Goal: Find specific page/section: Find specific page/section

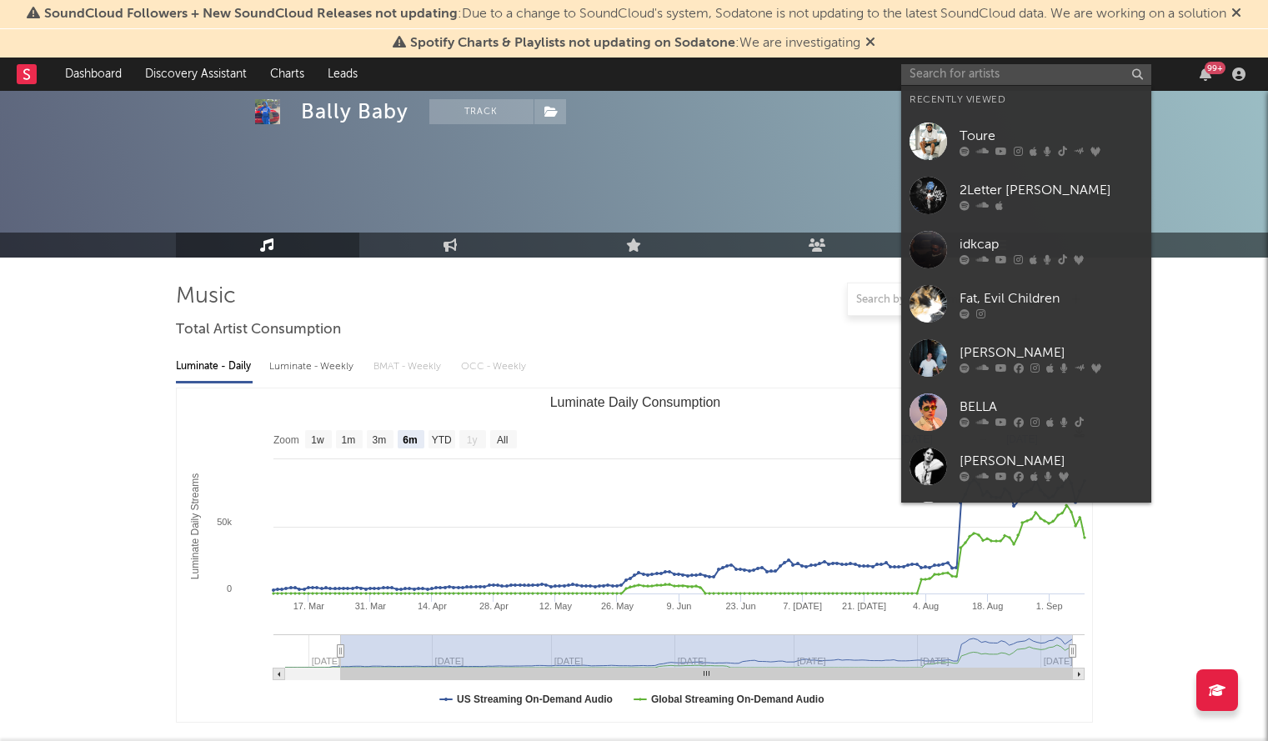
select select "6m"
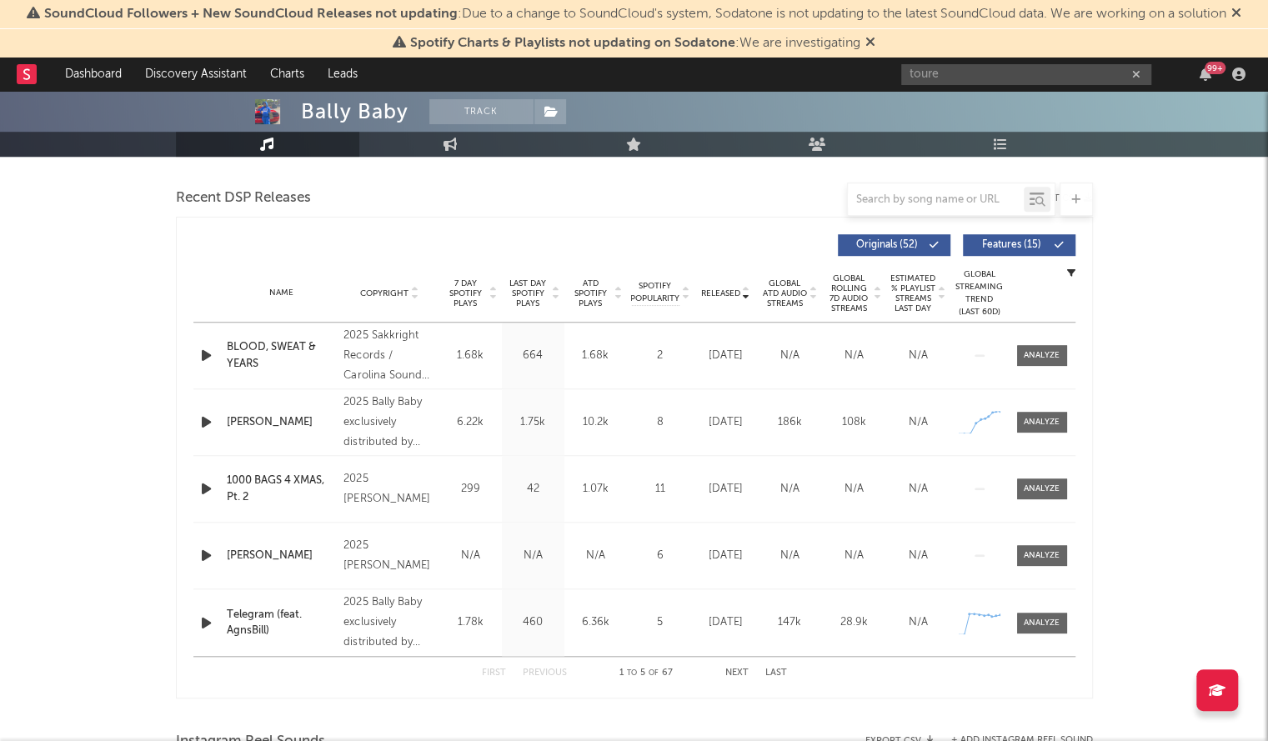
click at [945, 78] on input "toure" at bounding box center [1026, 74] width 250 height 21
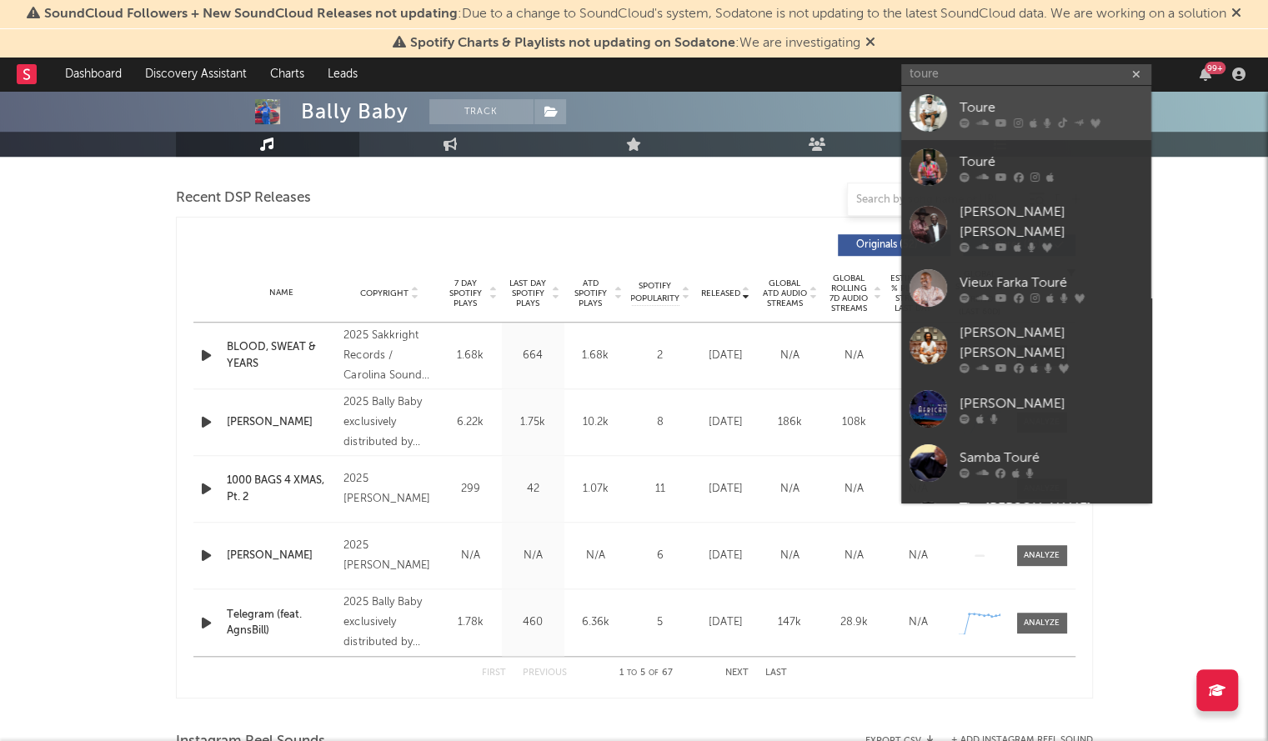
type input "toure"
click at [926, 114] on div at bounding box center [929, 113] width 38 height 38
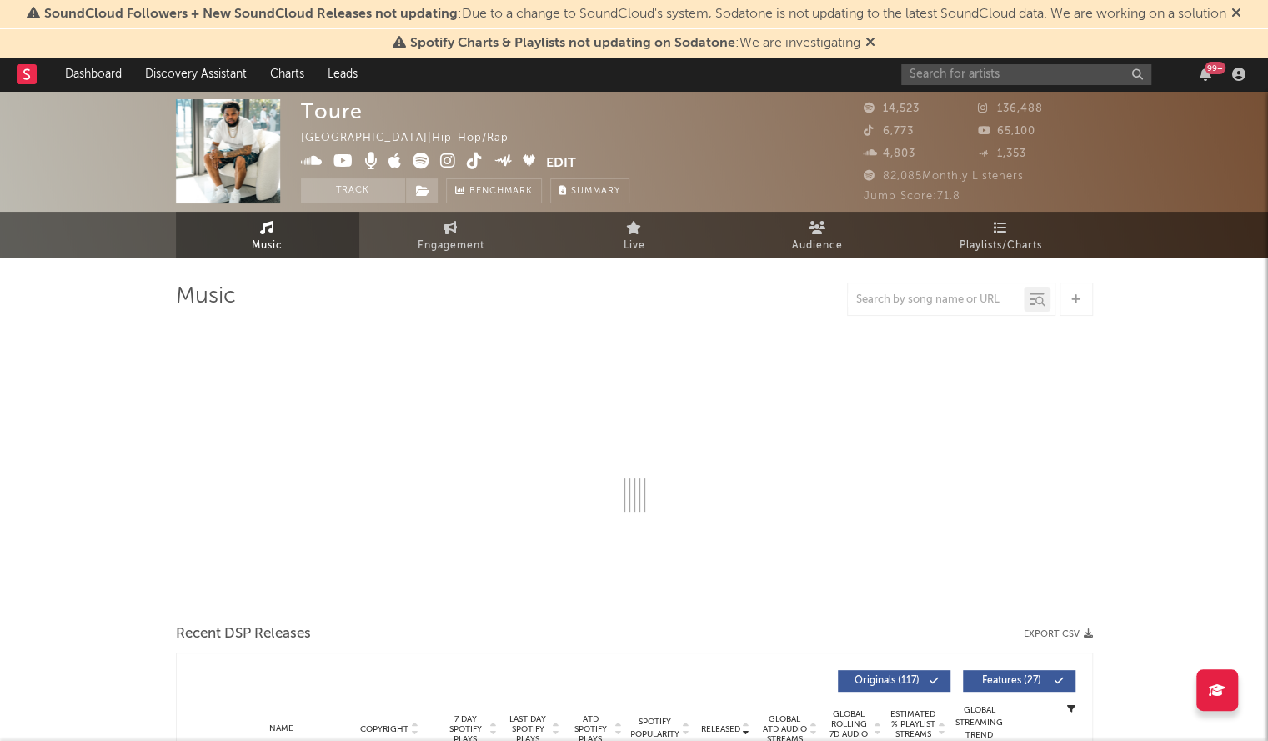
select select "6m"
